Goal: Transaction & Acquisition: Purchase product/service

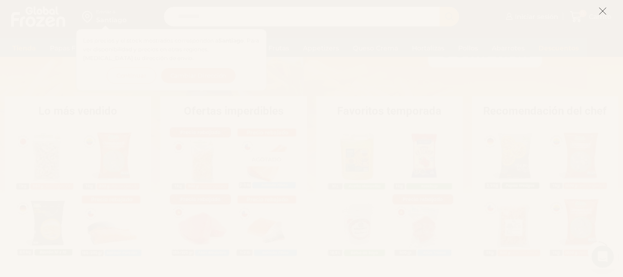
scroll to position [160, 0]
click at [599, 14] on icon at bounding box center [603, 11] width 8 height 8
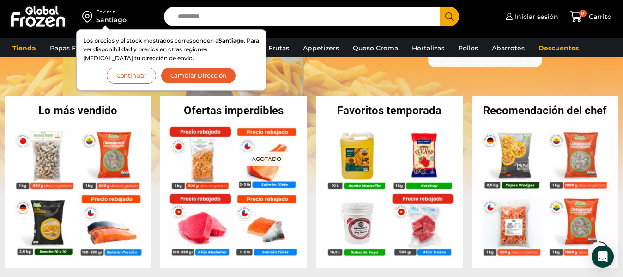
click at [176, 74] on button "Cambiar Dirección" at bounding box center [199, 75] width 76 height 16
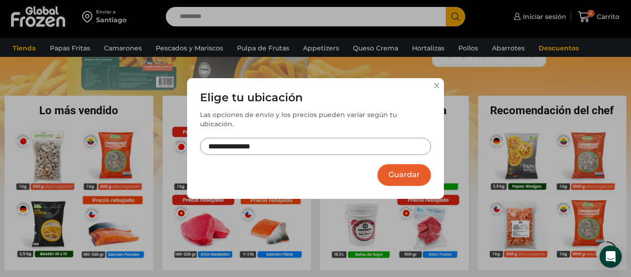
click at [259, 145] on input "**********" at bounding box center [315, 146] width 231 height 17
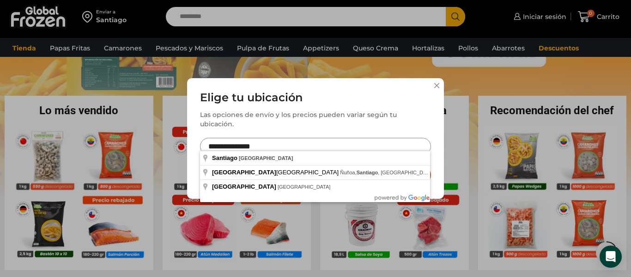
click at [269, 143] on input "**********" at bounding box center [315, 146] width 231 height 17
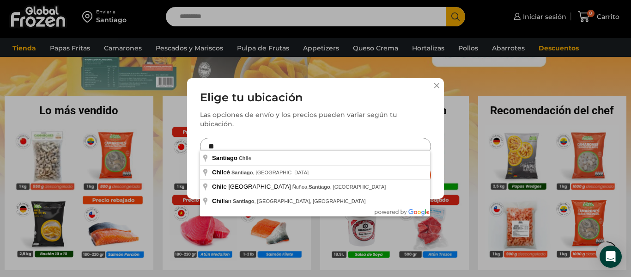
type input "*"
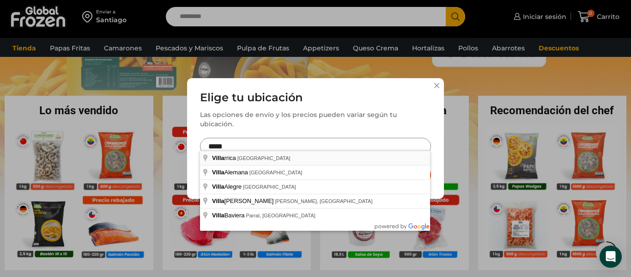
type input "**********"
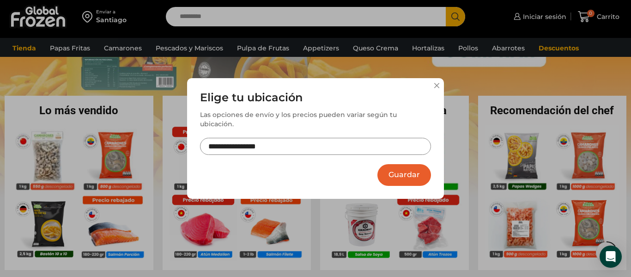
click at [391, 171] on button "Guardar" at bounding box center [405, 175] width 54 height 22
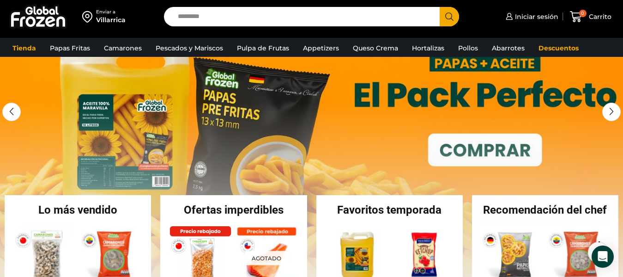
scroll to position [0, 0]
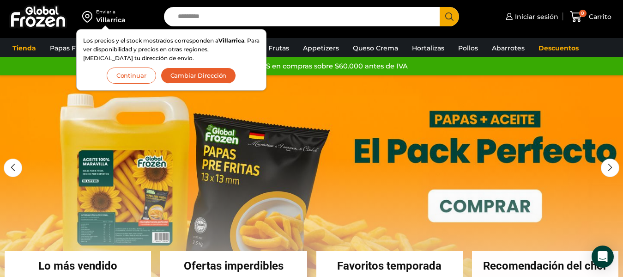
click at [125, 77] on button "Continuar" at bounding box center [131, 75] width 49 height 16
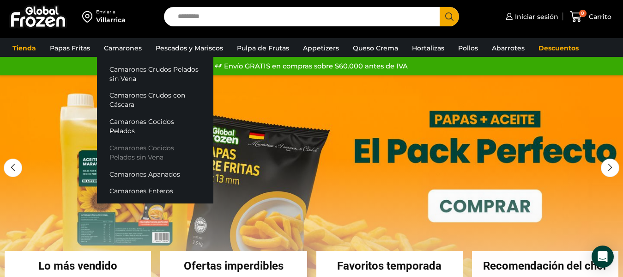
click at [123, 139] on link "Camarones Cocidos Pelados sin Vena" at bounding box center [155, 152] width 116 height 26
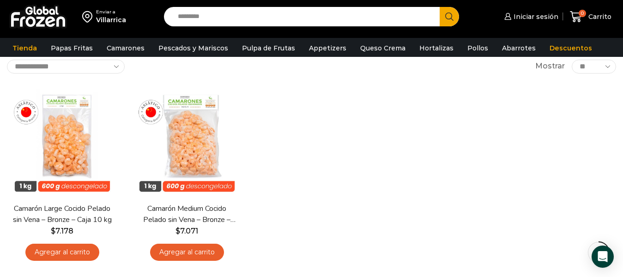
scroll to position [56, 0]
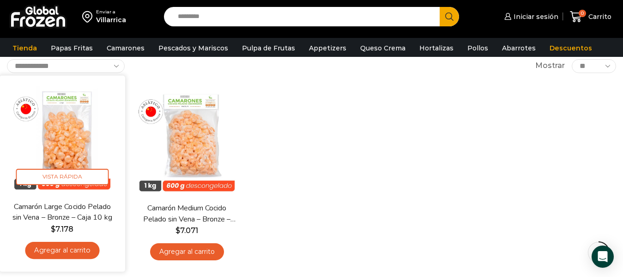
click at [66, 140] on img at bounding box center [61, 137] width 111 height 111
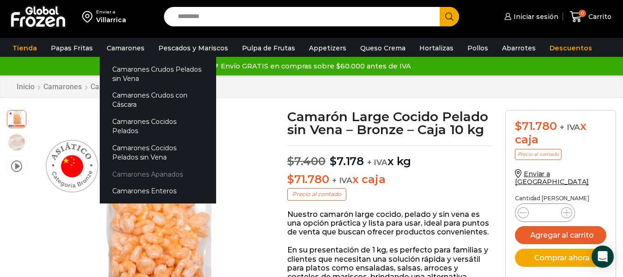
click at [159, 167] on link "Camarones Apanados" at bounding box center [158, 173] width 116 height 17
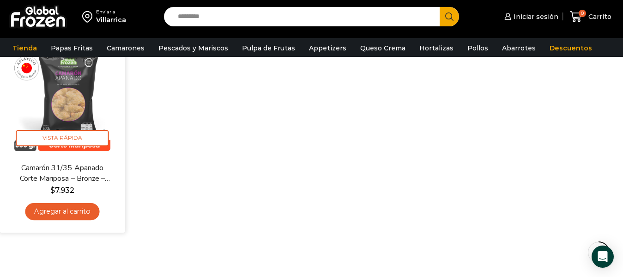
scroll to position [96, 0]
click at [74, 112] on img at bounding box center [61, 98] width 111 height 111
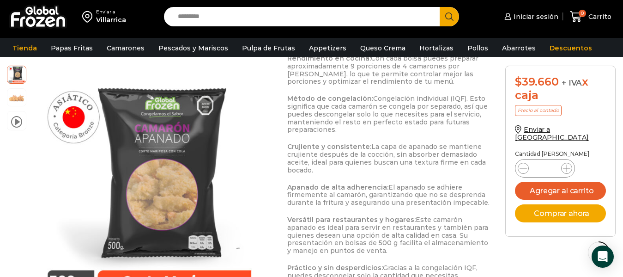
scroll to position [501, 0]
click at [16, 100] on img at bounding box center [16, 96] width 18 height 18
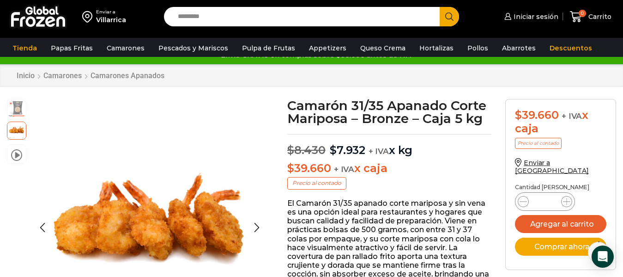
scroll to position [0, 0]
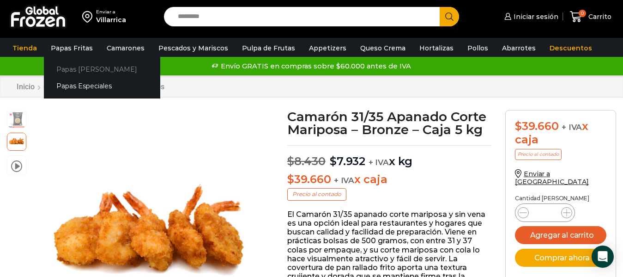
click at [78, 71] on link "Papas [PERSON_NAME]" at bounding box center [102, 69] width 116 height 17
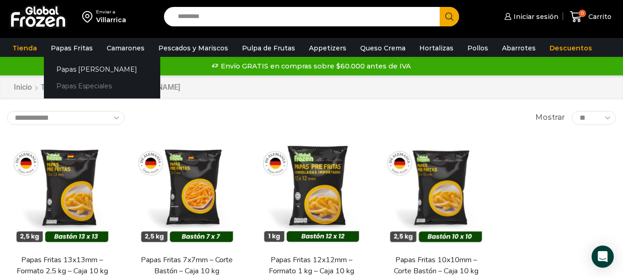
click at [75, 80] on link "Papas Especiales" at bounding box center [102, 86] width 116 height 17
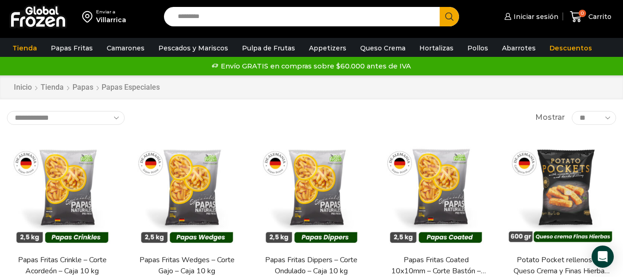
click at [75, 80] on div "Inicio [GEOGRAPHIC_DATA] Papas Papas Especiales" at bounding box center [311, 87] width 623 height 24
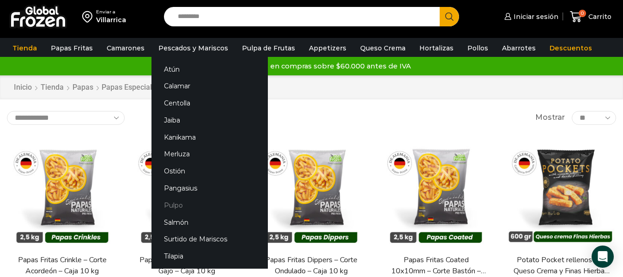
click at [188, 205] on link "Pulpo" at bounding box center [210, 204] width 116 height 17
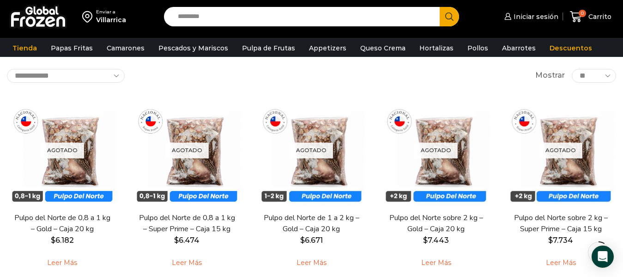
scroll to position [45, 0]
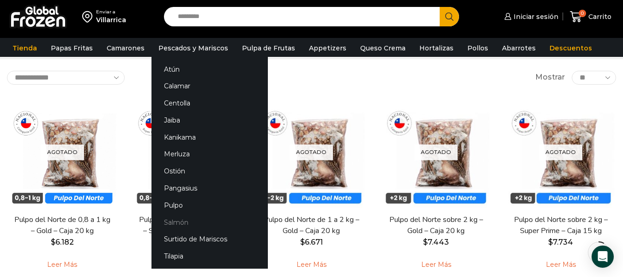
click at [177, 216] on link "Salmón" at bounding box center [210, 222] width 116 height 17
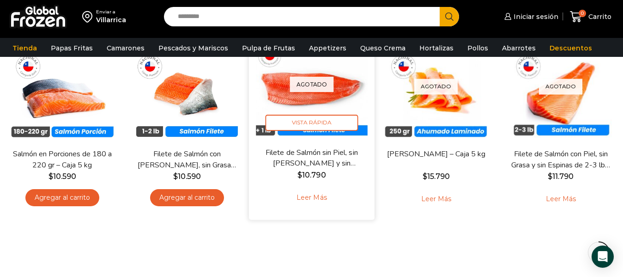
scroll to position [111, 0]
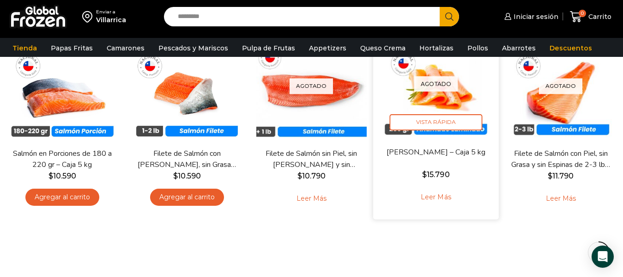
click at [463, 73] on img at bounding box center [436, 83] width 111 height 111
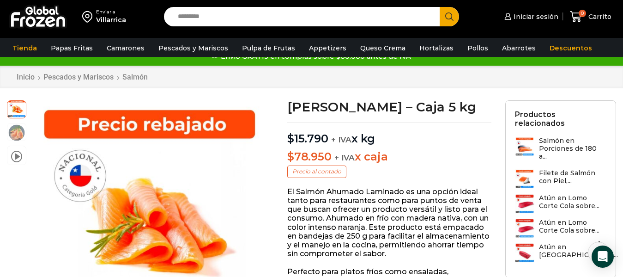
scroll to position [15, 0]
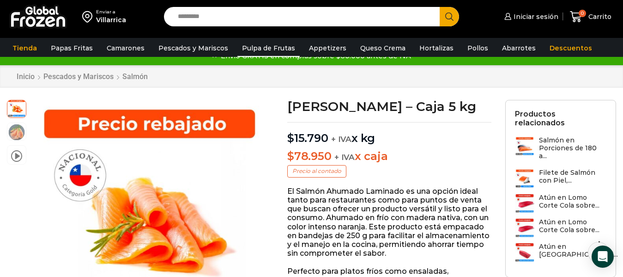
click at [242, 43] on link "Pulpa de Frutas" at bounding box center [269, 48] width 62 height 18
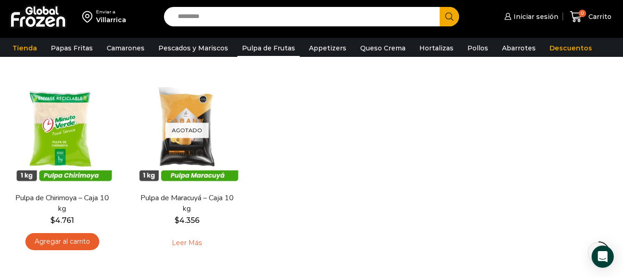
scroll to position [262, 0]
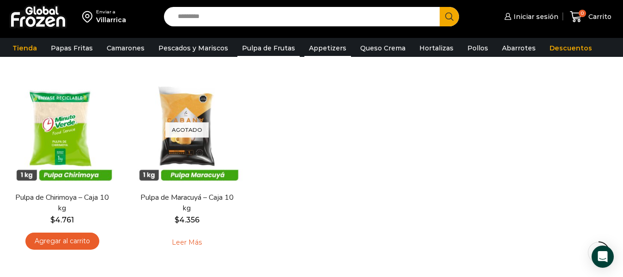
click at [316, 49] on link "Appetizers" at bounding box center [328, 48] width 47 height 18
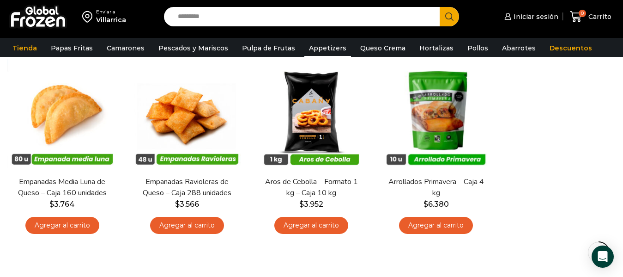
scroll to position [85, 0]
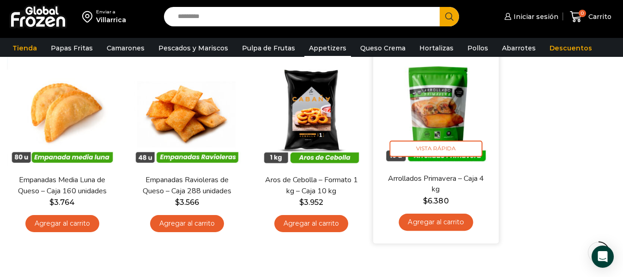
click at [423, 128] on img at bounding box center [436, 109] width 111 height 111
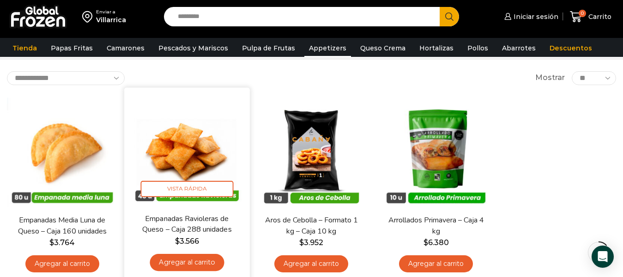
scroll to position [44, 0]
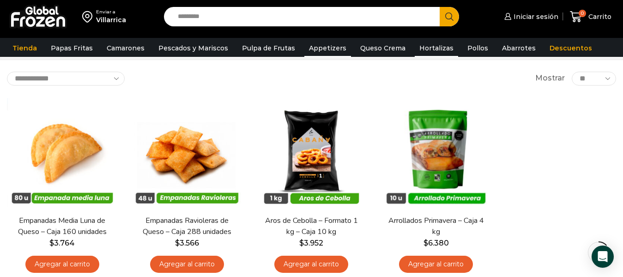
click at [418, 45] on link "Hortalizas" at bounding box center [436, 48] width 43 height 18
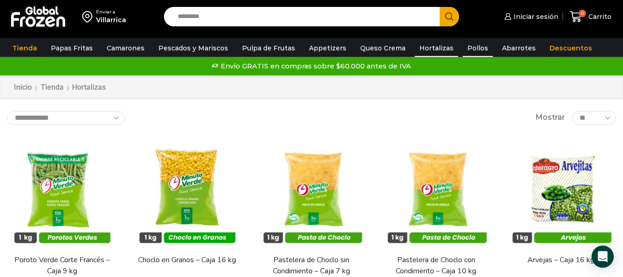
click at [463, 48] on link "Pollos" at bounding box center [478, 48] width 30 height 18
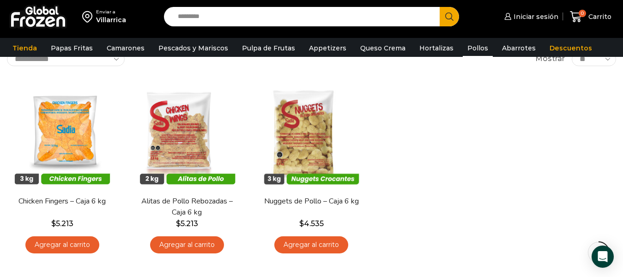
scroll to position [93, 0]
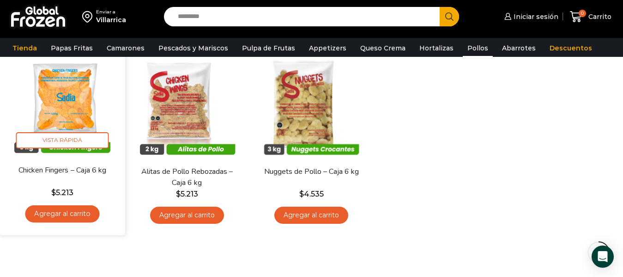
click at [55, 130] on img at bounding box center [61, 101] width 111 height 111
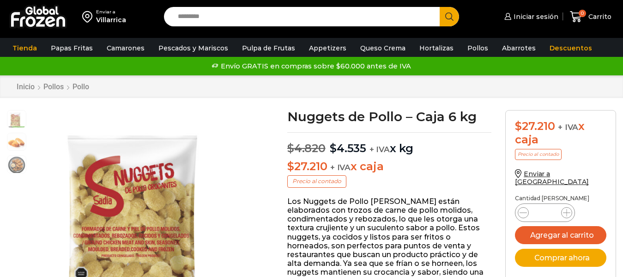
click at [317, 42] on link "Appetizers" at bounding box center [328, 48] width 47 height 18
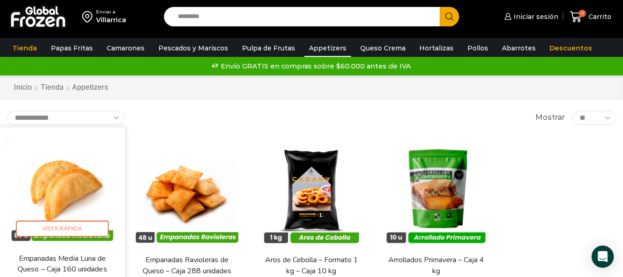
click at [81, 186] on img at bounding box center [61, 189] width 111 height 111
click at [46, 170] on img at bounding box center [61, 189] width 111 height 111
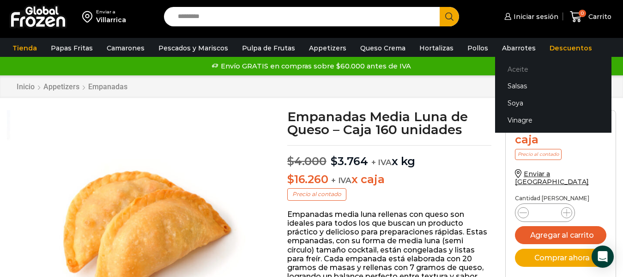
click at [502, 66] on link "Aceite" at bounding box center [553, 69] width 116 height 17
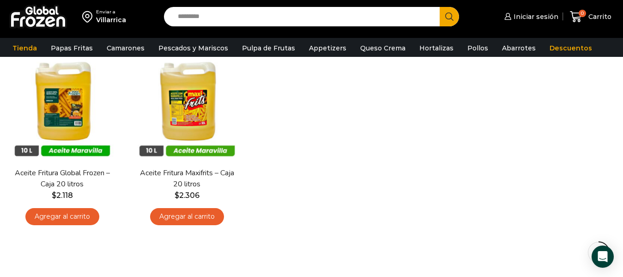
scroll to position [92, 0]
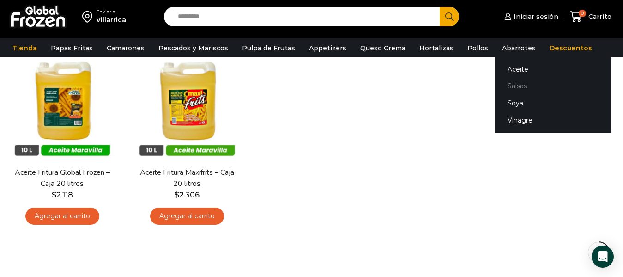
click at [499, 85] on link "Salsas" at bounding box center [553, 86] width 116 height 17
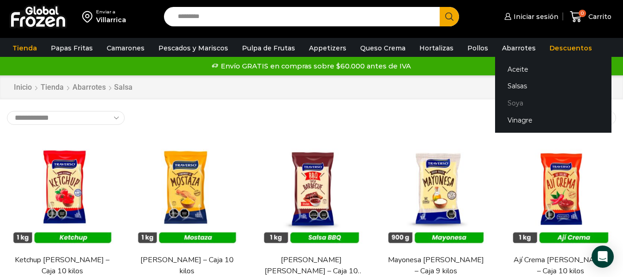
click at [498, 109] on link "Soya" at bounding box center [553, 103] width 116 height 17
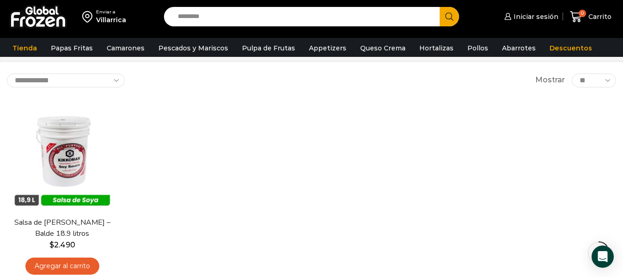
scroll to position [49, 0]
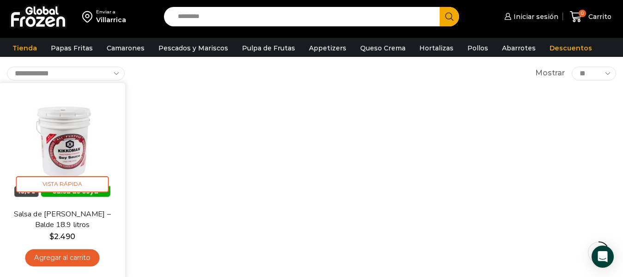
click at [59, 148] on img at bounding box center [61, 145] width 111 height 111
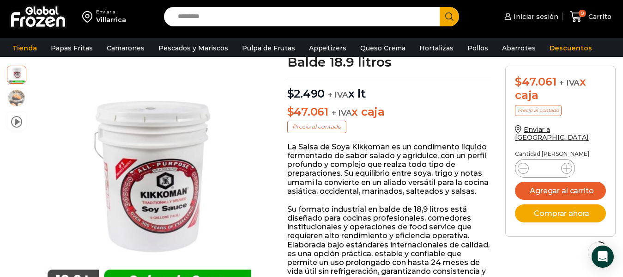
scroll to position [75, 0]
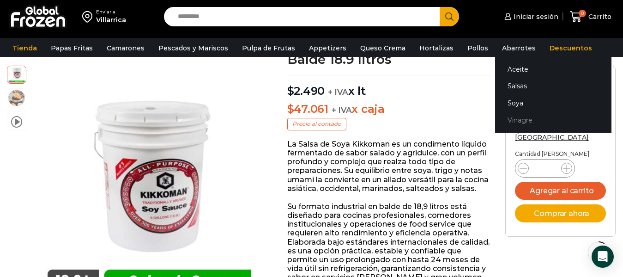
click at [508, 120] on link "Vinagre" at bounding box center [553, 119] width 116 height 17
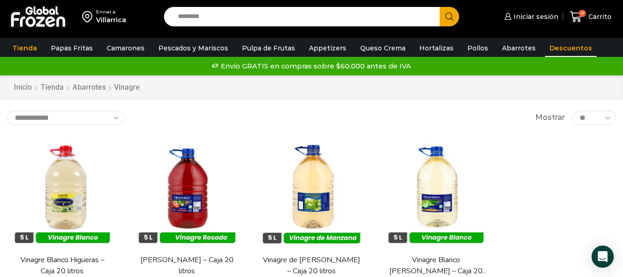
click at [547, 48] on link "Descuentos" at bounding box center [571, 48] width 52 height 18
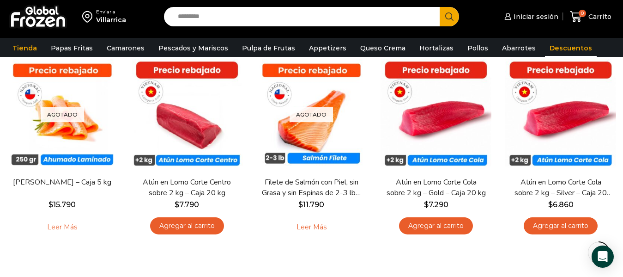
scroll to position [273, 0]
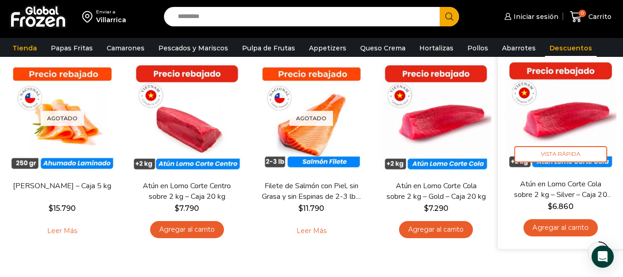
click at [574, 102] on img at bounding box center [560, 115] width 111 height 111
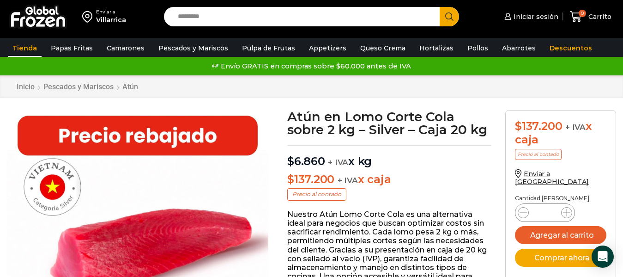
click at [22, 49] on link "Tienda" at bounding box center [25, 48] width 34 height 18
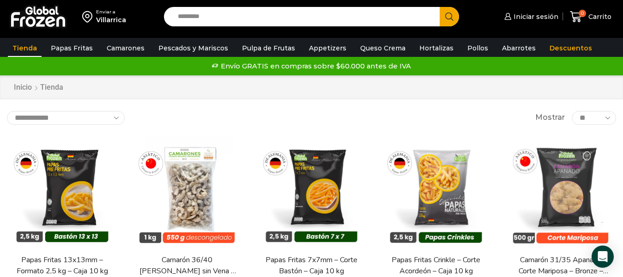
click at [58, 123] on select "**********" at bounding box center [66, 118] width 118 height 14
select select "*****"
click at [7, 111] on select "**********" at bounding box center [66, 118] width 118 height 14
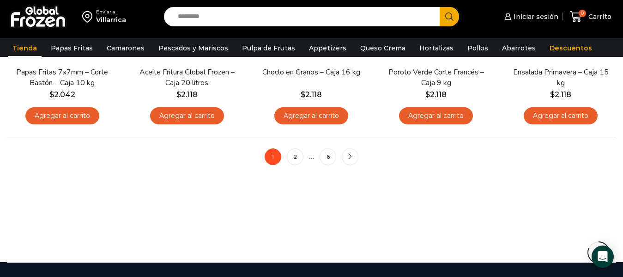
scroll to position [776, 0]
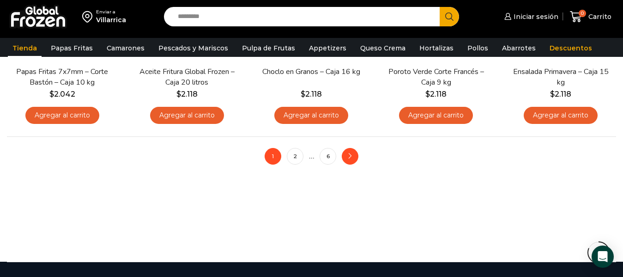
click at [353, 158] on icon "next" at bounding box center [351, 156] width 6 height 6
click at [350, 155] on icon "next" at bounding box center [351, 156] width 6 height 6
